Goal: Answer question/provide support

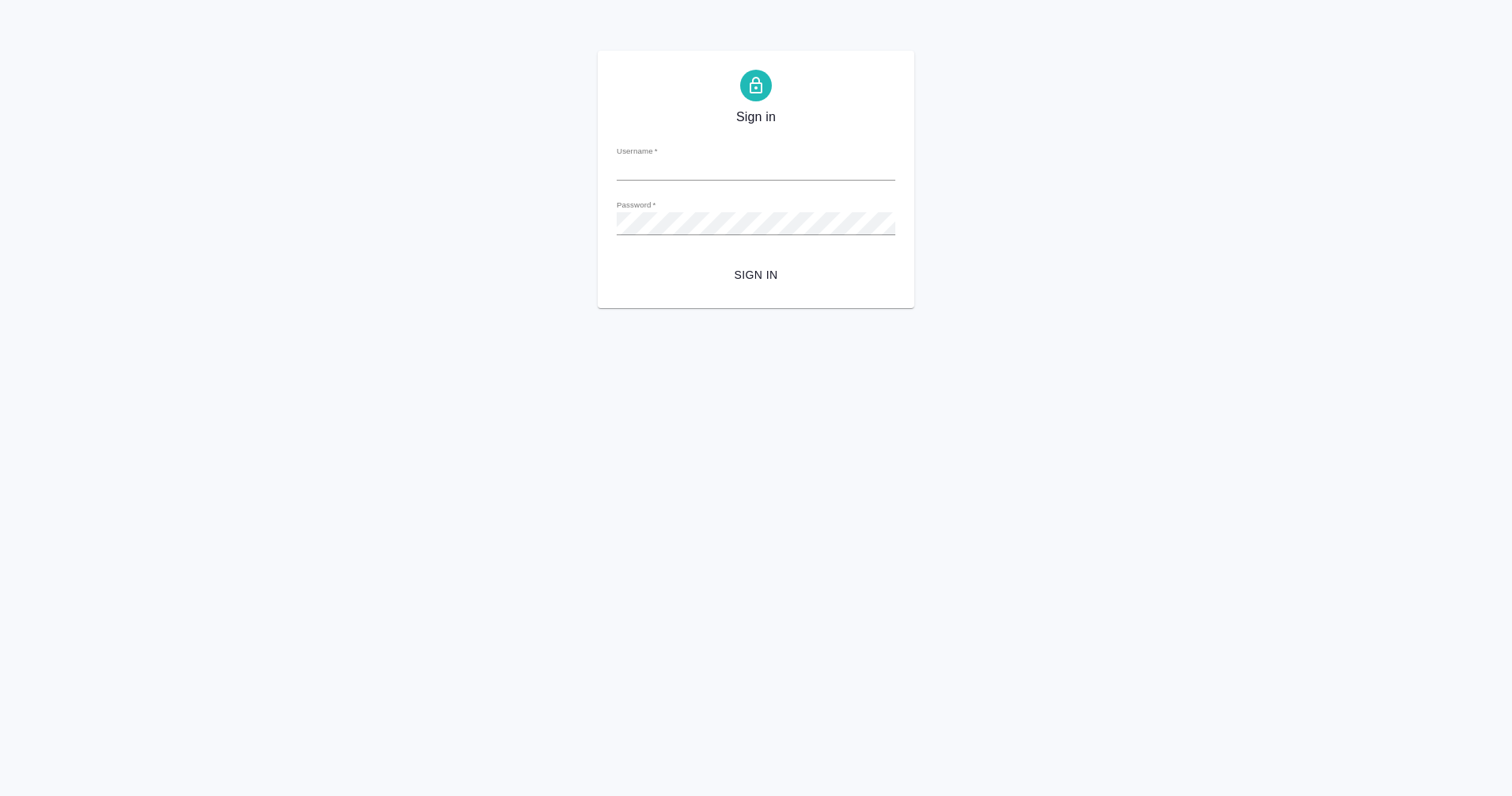
type input "m.eganian@awatera.com"
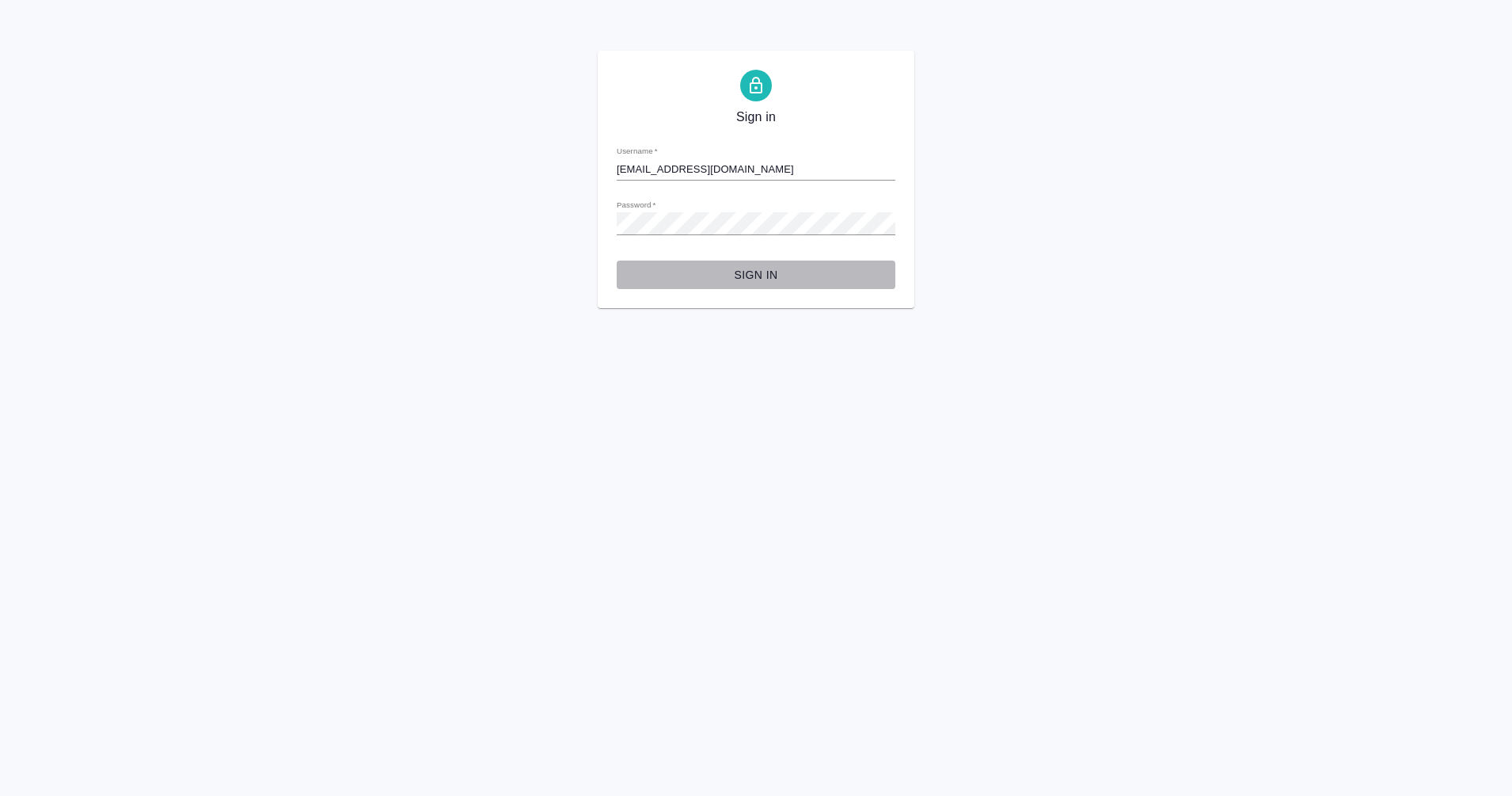
click at [779, 281] on span "Sign in" at bounding box center [756, 275] width 253 height 20
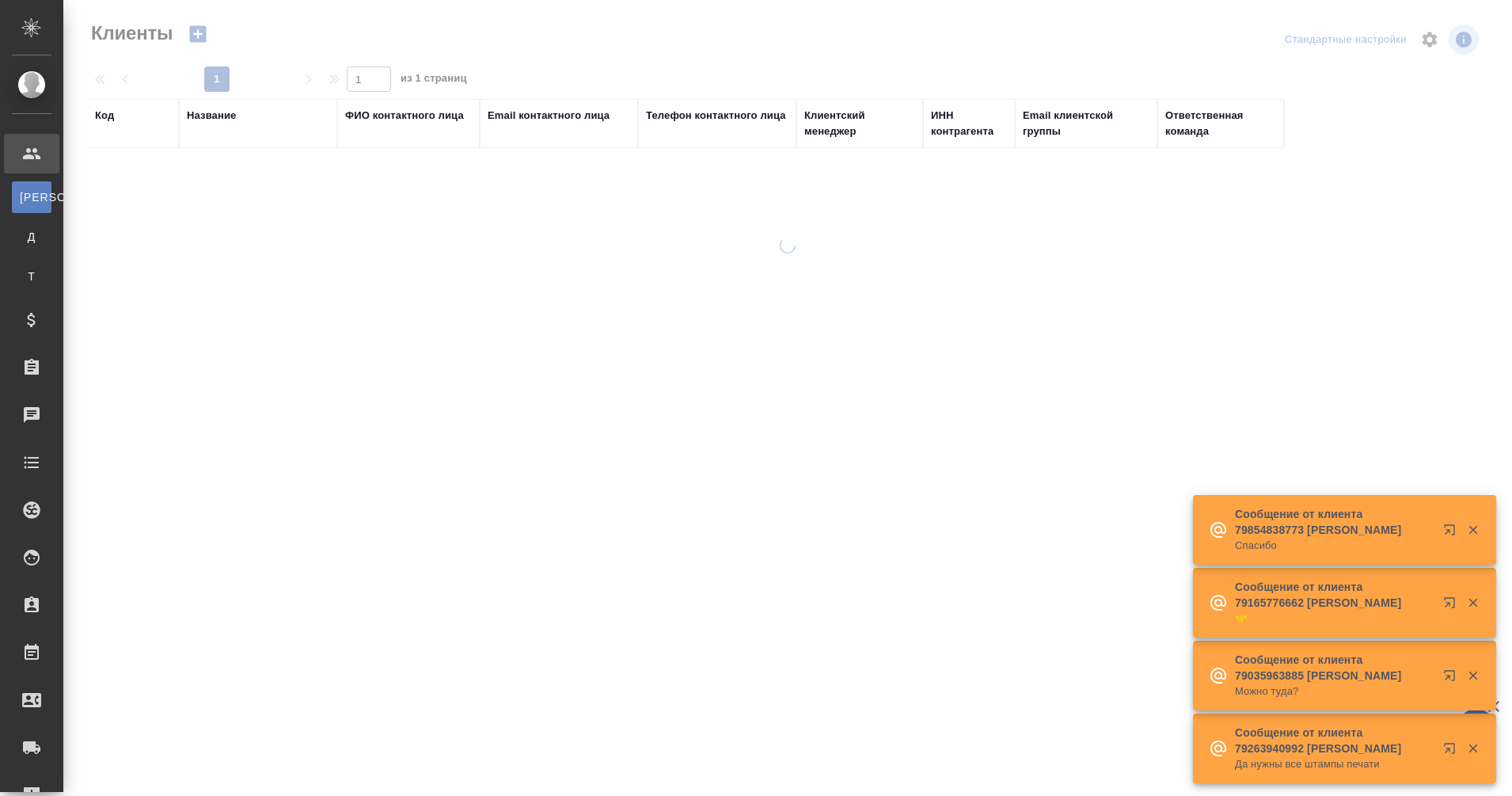
select select "RU"
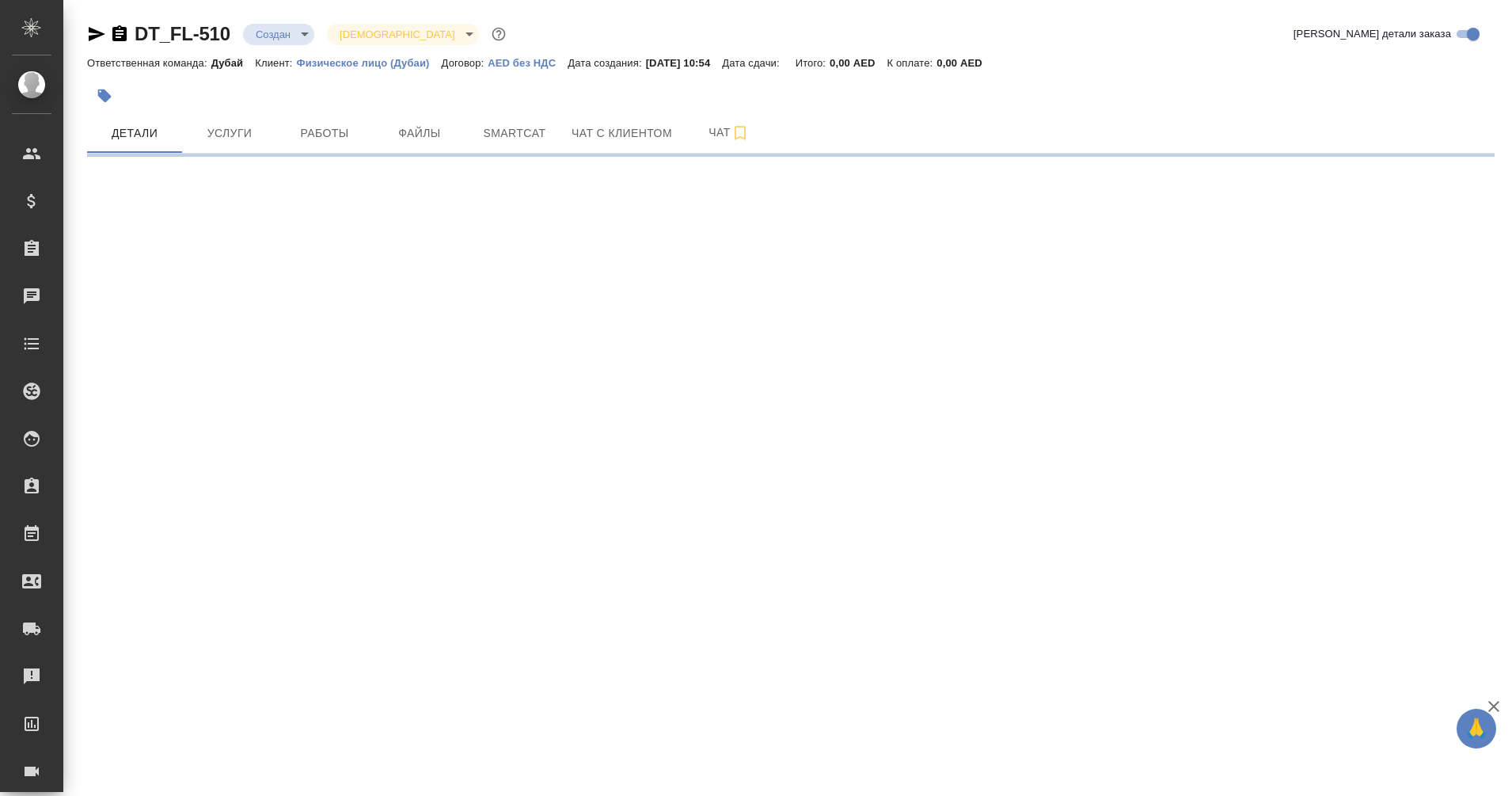
select select "RU"
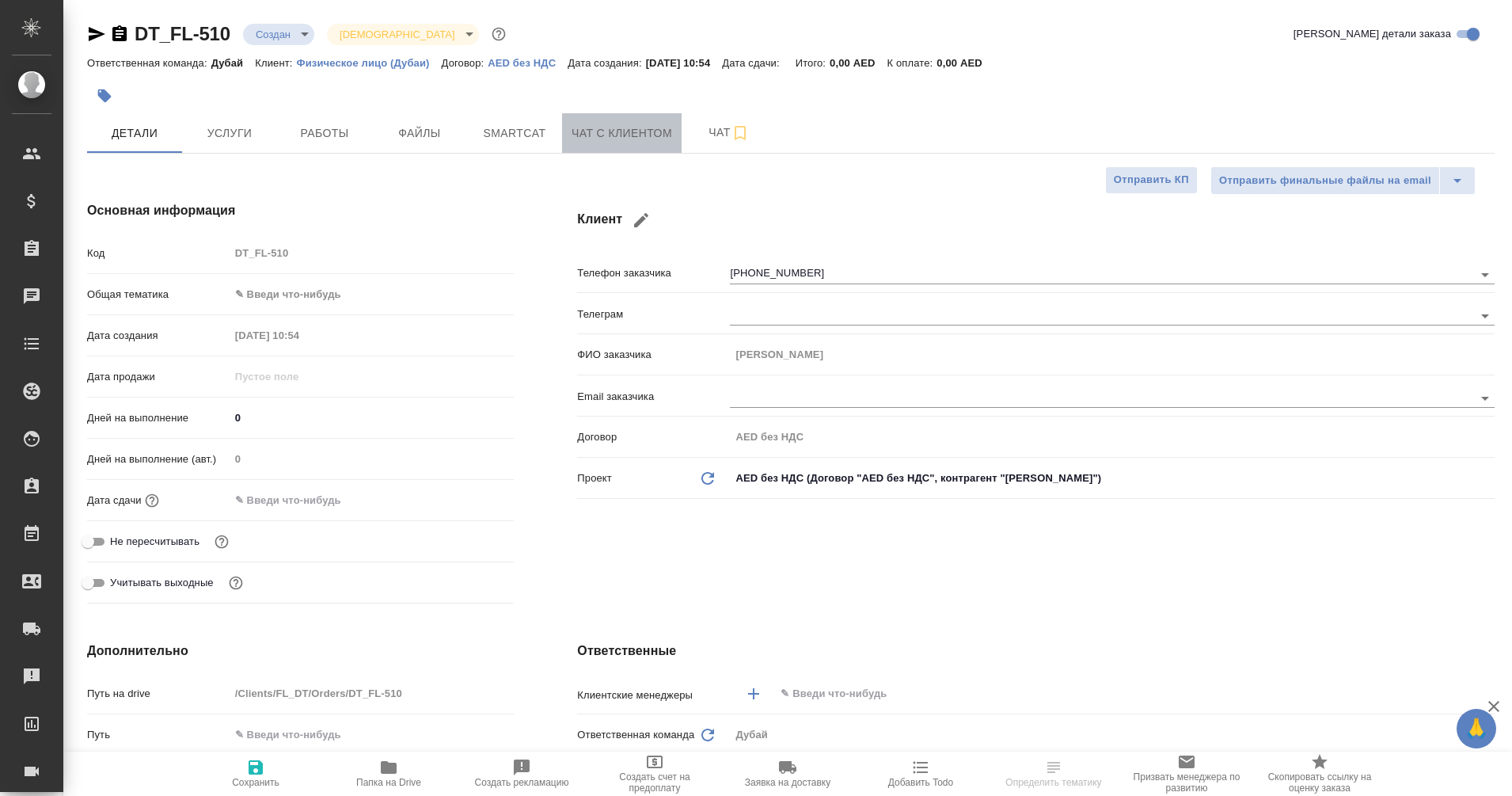
type textarea "x"
type input "Гудина Александра"
click at [607, 129] on span "Чат с клиентом" at bounding box center [622, 133] width 100 height 20
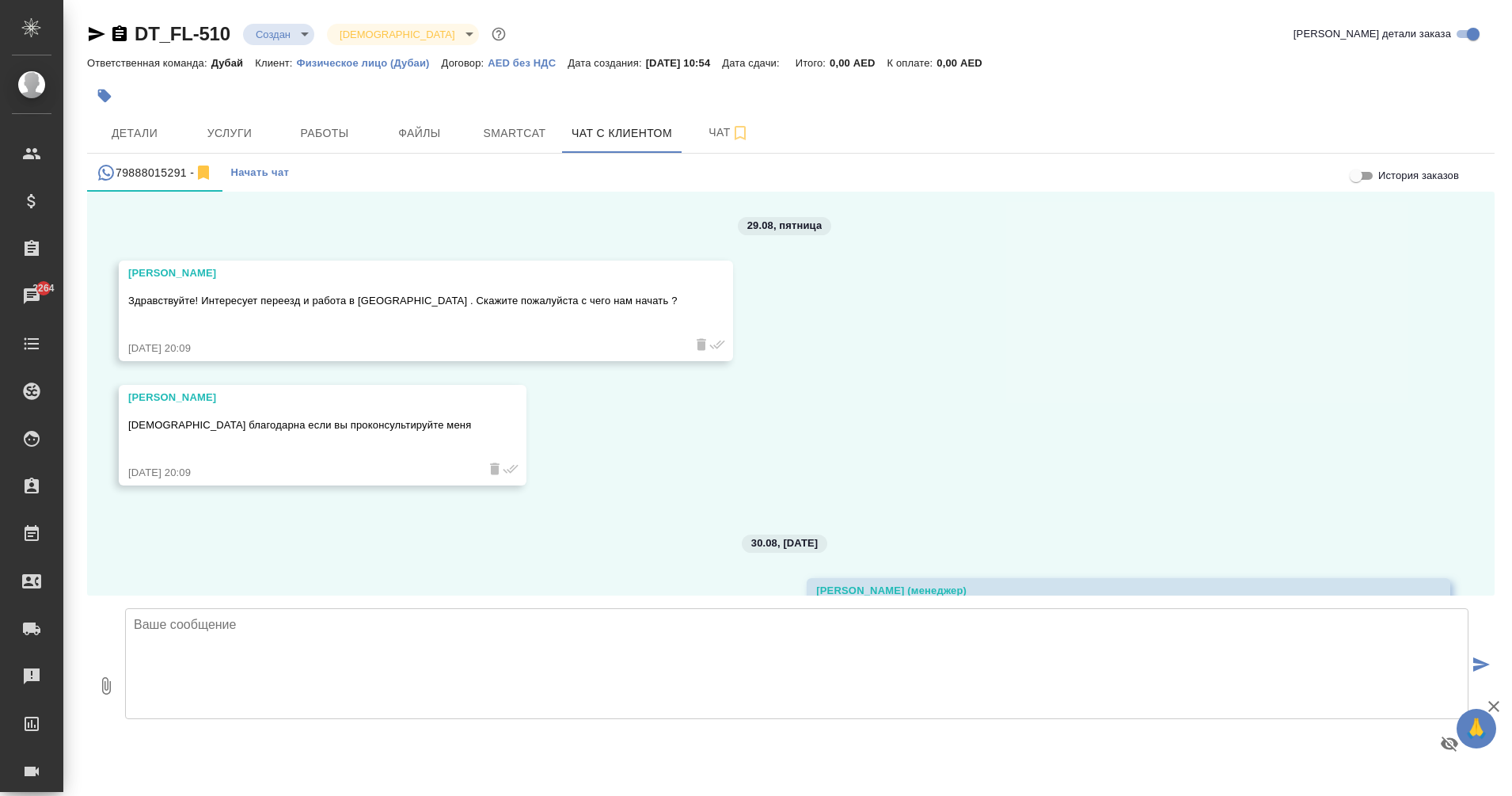
scroll to position [636, 0]
